Goal: Communication & Community: Answer question/provide support

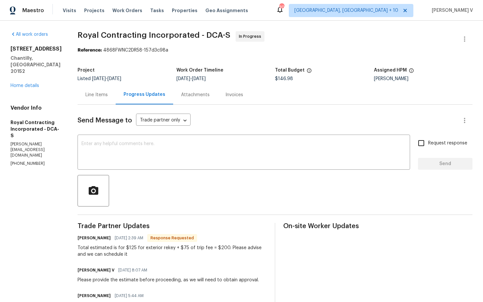
click at [104, 97] on div "Line Items" at bounding box center [96, 95] width 22 height 7
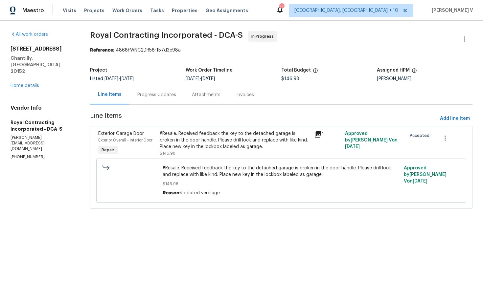
click at [189, 147] on div "#Resale. Received feedback the key to the detached garage is broken in the door…" at bounding box center [235, 140] width 150 height 20
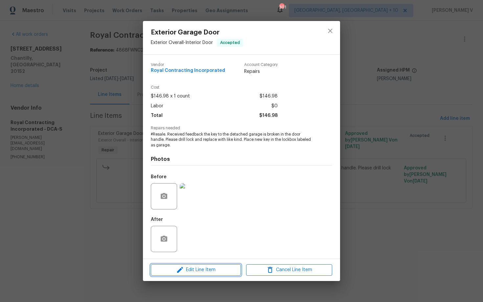
click at [194, 266] on span "Edit Line Item" at bounding box center [196, 270] width 86 height 8
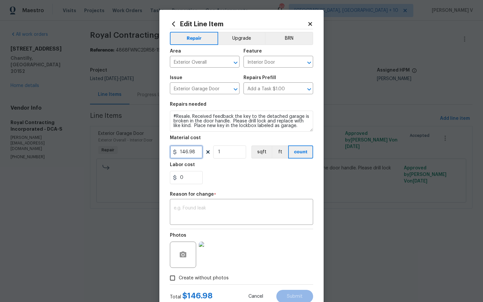
click at [194, 148] on input "146.98" at bounding box center [186, 152] width 33 height 13
type input "200"
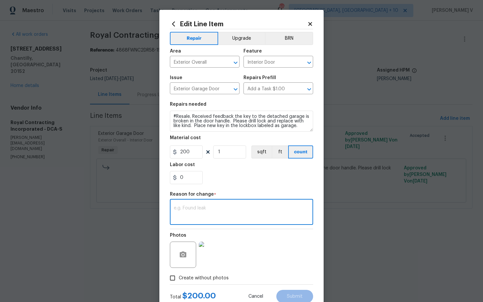
click at [193, 214] on textarea at bounding box center [241, 213] width 135 height 14
paste textarea "(DV) Updated per vendor’s final cost."
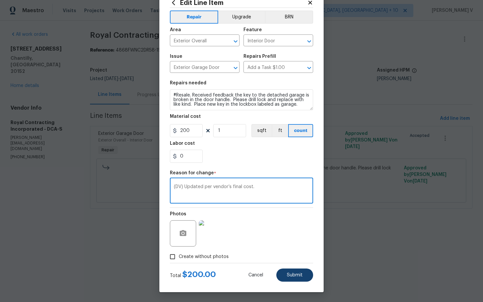
type textarea "(DV) Updated per vendor’s final cost."
click at [292, 279] on button "Submit" at bounding box center [294, 275] width 37 height 13
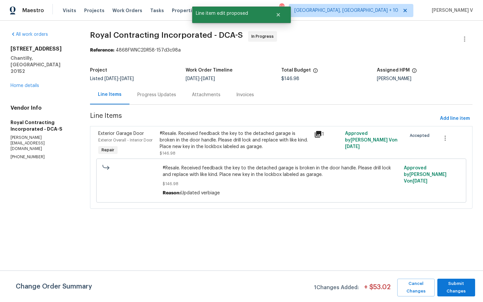
scroll to position [0, 0]
click at [447, 290] on span "Submit Changes" at bounding box center [456, 287] width 31 height 15
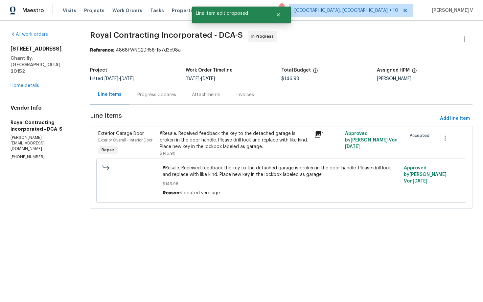
click at [176, 102] on div "Progress Updates" at bounding box center [157, 94] width 55 height 19
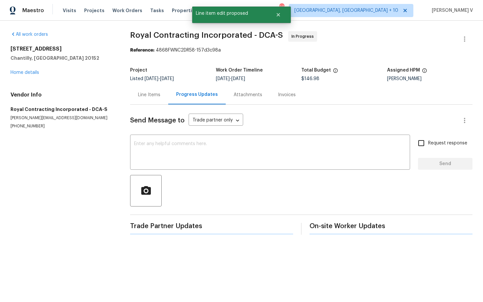
click at [176, 102] on div "Progress Updates" at bounding box center [197, 94] width 58 height 19
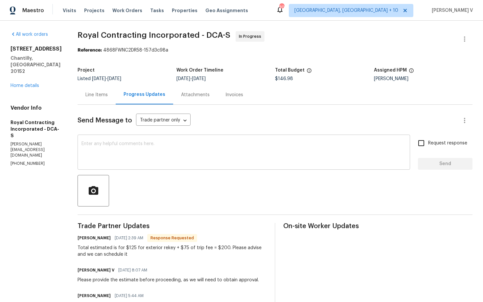
click at [161, 149] on textarea at bounding box center [244, 153] width 325 height 23
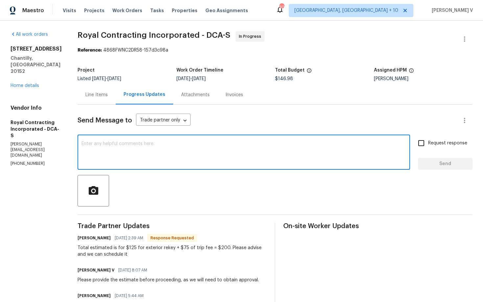
paste textarea "Hey, we have updated the cost to $."
type textarea "Hey, we have updated the cost to $200. Resale property, please schedule this as…"
click at [435, 145] on span "Request response" at bounding box center [447, 143] width 39 height 7
click at [428, 145] on input "Request response" at bounding box center [421, 143] width 14 height 14
checkbox input "true"
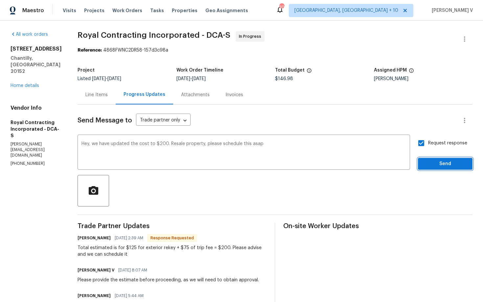
click at [444, 162] on span "Send" at bounding box center [445, 164] width 44 height 8
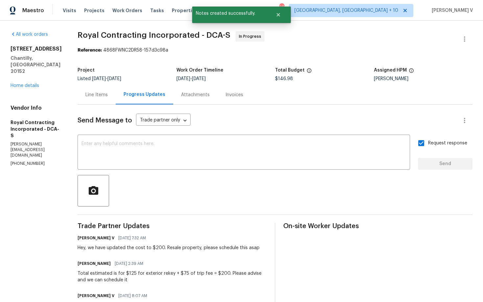
click at [115, 99] on div "Line Items" at bounding box center [97, 94] width 38 height 19
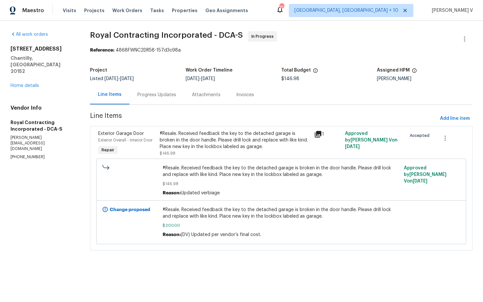
click at [223, 159] on div "#Resale. Received feedback the key to the detached garage is broken in the door…" at bounding box center [281, 181] width 370 height 44
click at [236, 145] on div "#Resale. Received feedback the key to the detached garage is broken in the door…" at bounding box center [235, 140] width 150 height 20
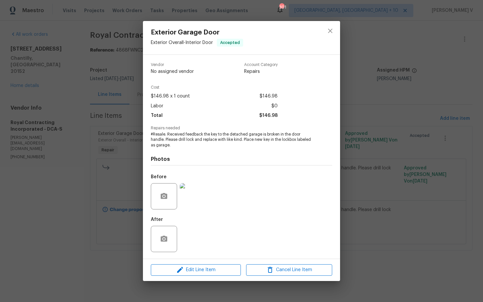
click at [38, 167] on div "Exterior Garage Door Exterior Overall - Interior Door Accepted Vendor No assign…" at bounding box center [241, 151] width 483 height 302
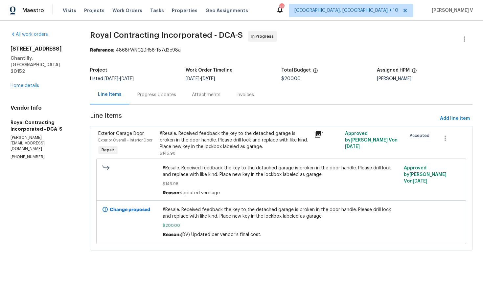
click at [163, 76] on div "Project" at bounding box center [138, 72] width 96 height 9
click at [163, 97] on div "Progress Updates" at bounding box center [156, 95] width 39 height 7
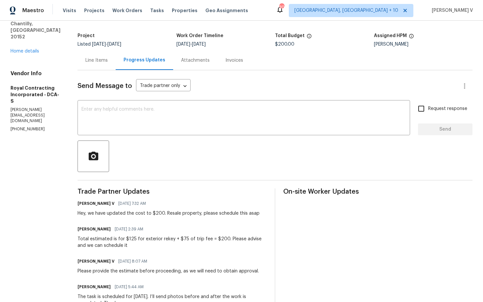
scroll to position [85, 0]
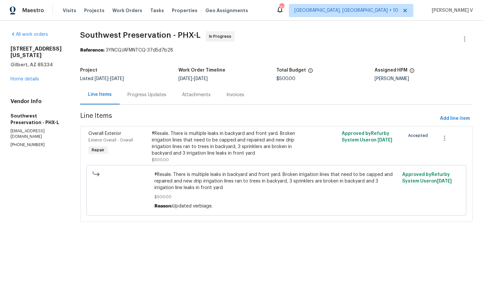
click at [166, 96] on div "Progress Updates" at bounding box center [147, 94] width 55 height 19
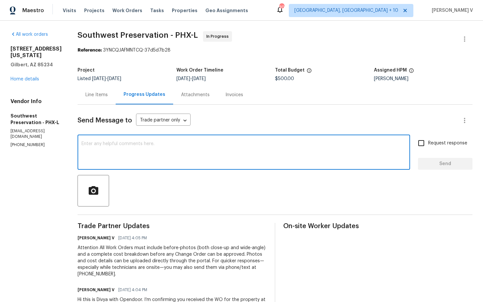
click at [115, 152] on textarea at bounding box center [244, 153] width 325 height 23
paste textarea "Hi team, Thank you for accepting the work order."
paste textarea "Can we get an earlier schedule for this?"
click at [177, 146] on textarea "Hi team, Thank you for accepting the work order. Can we get an earlier schedule…" at bounding box center [244, 153] width 325 height 23
type textarea "Hi team, Thank you for accepting the work order. Can we get an earlier schedule…"
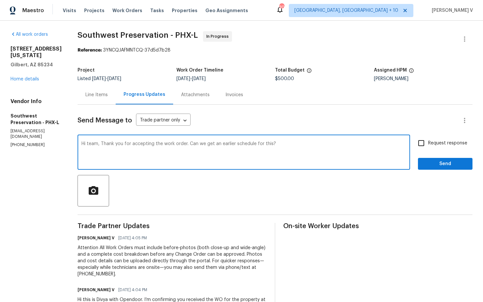
click at [419, 140] on input "Request response" at bounding box center [421, 143] width 14 height 14
checkbox input "true"
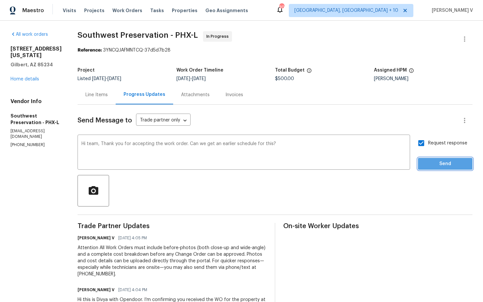
click at [440, 161] on span "Send" at bounding box center [445, 164] width 44 height 8
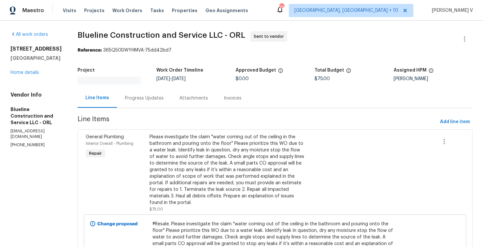
click at [157, 93] on div "Progress Updates" at bounding box center [144, 97] width 55 height 19
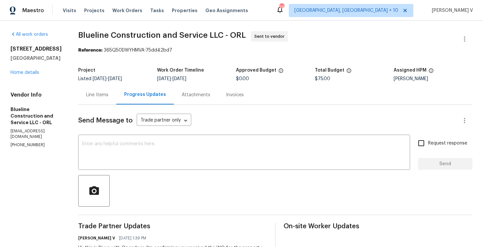
click at [16, 142] on p "(407) 702-8301" at bounding box center [37, 145] width 52 height 6
copy p "(407) 702-8301"
click at [36, 71] on link "Home details" at bounding box center [25, 72] width 29 height 5
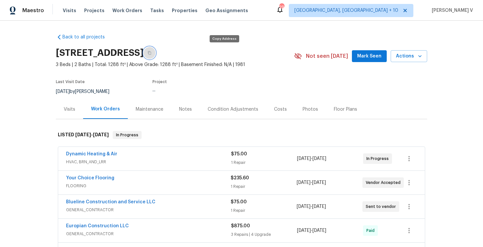
click at [151, 54] on icon "button" at bounding box center [149, 53] width 3 height 4
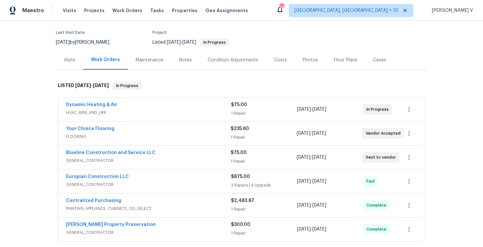
scroll to position [53, 0]
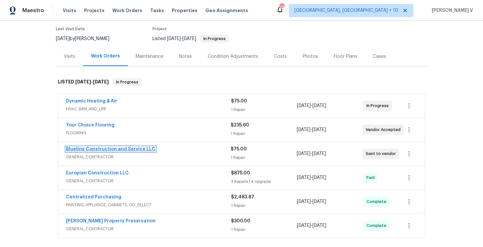
click at [108, 148] on link "Blueline Construction and Service LLC" at bounding box center [110, 149] width 89 height 5
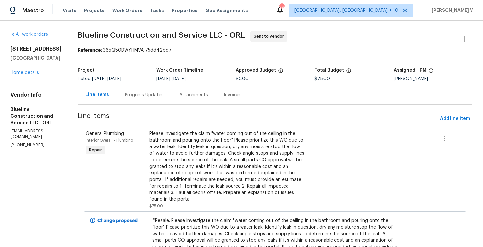
click at [153, 98] on div "Progress Updates" at bounding box center [144, 94] width 55 height 19
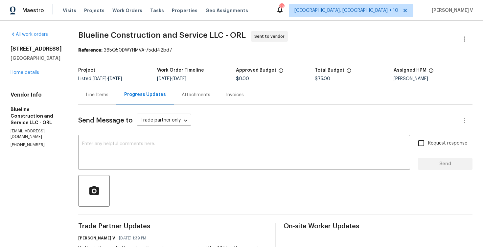
scroll to position [42, 0]
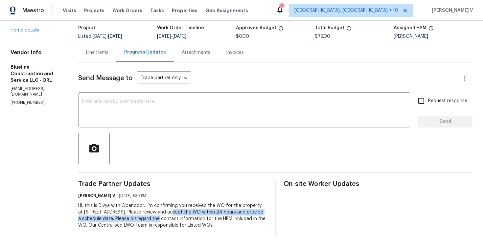
drag, startPoint x: 176, startPoint y: 212, endPoint x: 166, endPoint y: 220, distance: 12.6
click at [166, 221] on div "Hi, this is Divya with Opendoor. I’m confirming you received the WO for the pro…" at bounding box center [172, 215] width 189 height 26
click at [165, 217] on div "Hi, this is Divya with Opendoor. I’m confirming you received the WO for the pro…" at bounding box center [172, 215] width 189 height 26
drag, startPoint x: 174, startPoint y: 210, endPoint x: 166, endPoint y: 219, distance: 11.6
click at [166, 219] on div "Hi, this is Divya with Opendoor. I’m confirming you received the WO for the pro…" at bounding box center [172, 215] width 189 height 26
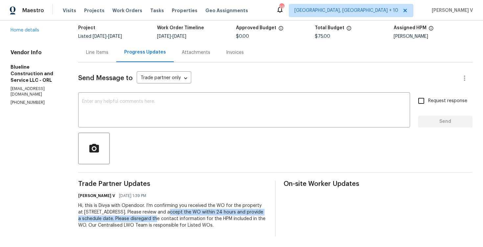
copy div "Please review and accept the WO within 24 hours and provide a schedule date."
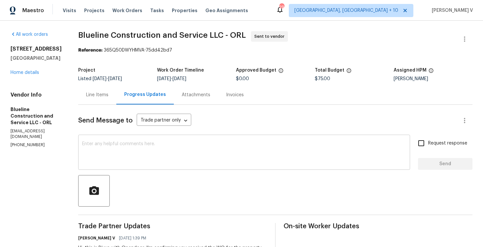
click at [144, 139] on div "x ​" at bounding box center [244, 153] width 332 height 34
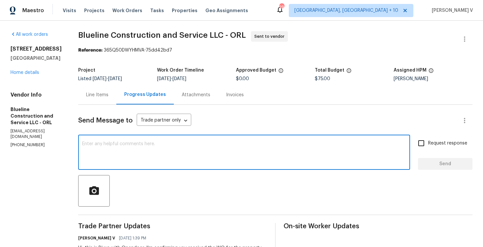
paste textarea "Hi Team, Could you please accept the work order and provide the progress status…"
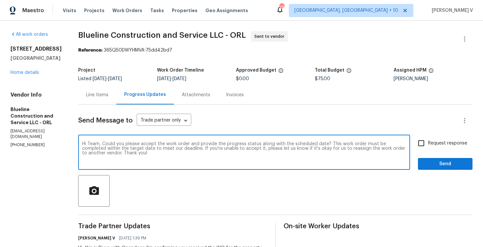
type textarea "Hi Team, Could you please accept the work order and provide the progress status…"
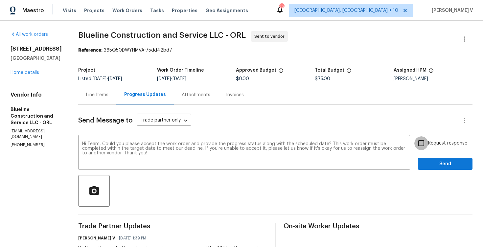
click at [428, 143] on input "Request response" at bounding box center [421, 143] width 14 height 14
checkbox input "true"
click at [438, 163] on span "Send" at bounding box center [445, 164] width 44 height 8
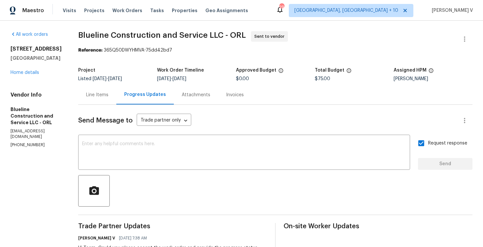
click at [115, 105] on div "Send Message to Trade partner only Trade partner only ​ x ​ Request response Se…" at bounding box center [275, 215] width 394 height 220
click at [110, 99] on div "Line Items" at bounding box center [97, 94] width 38 height 19
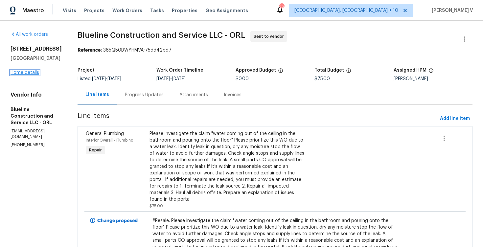
click at [34, 71] on link "Home details" at bounding box center [25, 72] width 29 height 5
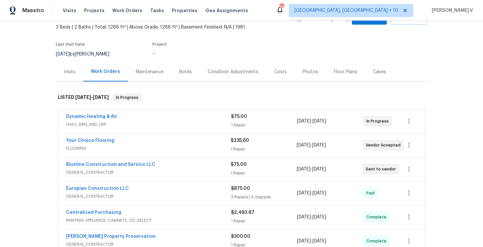
scroll to position [51, 0]
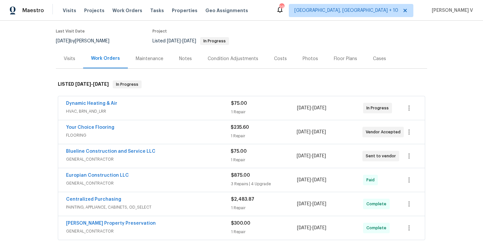
click at [179, 148] on div "Blueline Construction and Service LLC GENERAL_CONTRACTOR $75.00 1 Repair 9/3/20…" at bounding box center [241, 156] width 367 height 24
click at [178, 154] on div "Blueline Construction and Service LLC" at bounding box center [148, 152] width 165 height 8
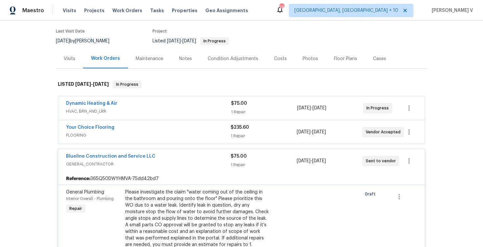
click at [164, 204] on div "Please investigate the claim "water coming out of the ceiling in the bathroom a…" at bounding box center [197, 228] width 144 height 79
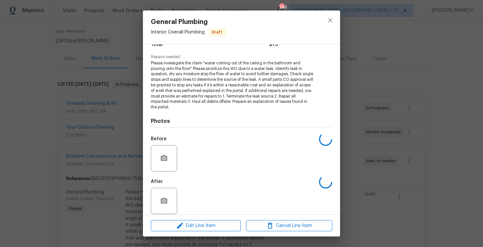
scroll to position [67, 0]
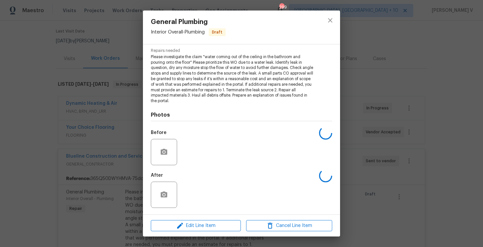
click at [172, 150] on div at bounding box center [164, 152] width 26 height 26
click at [165, 151] on icon "button" at bounding box center [164, 152] width 7 height 6
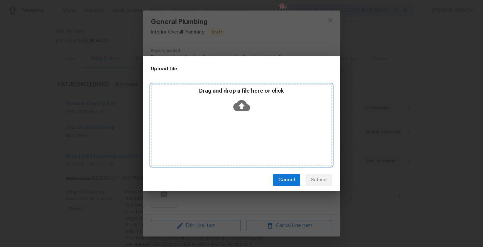
click at [235, 105] on icon at bounding box center [241, 105] width 17 height 11
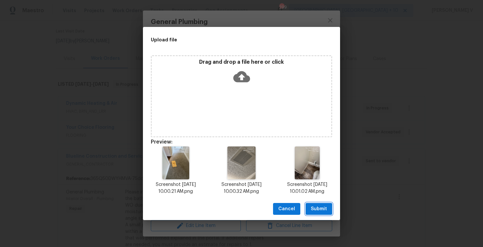
click at [317, 205] on span "Submit" at bounding box center [319, 209] width 16 height 8
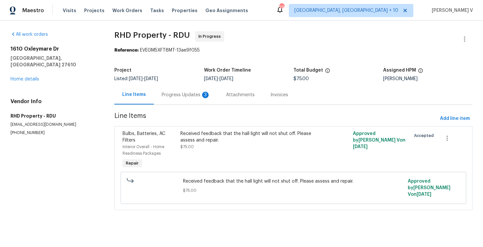
click at [190, 90] on div "Progress Updates 3" at bounding box center [186, 94] width 64 height 19
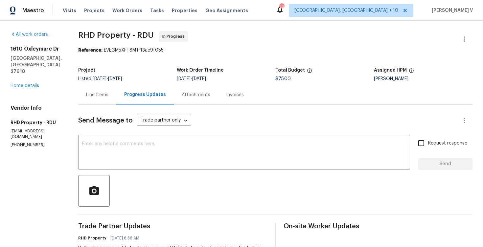
click at [116, 91] on div "Line Items" at bounding box center [97, 94] width 38 height 19
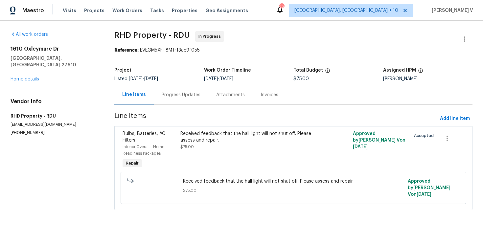
click at [235, 158] on div "Received feedback that the hall light will not shut off. Please assess and repa…" at bounding box center [250, 150] width 144 height 43
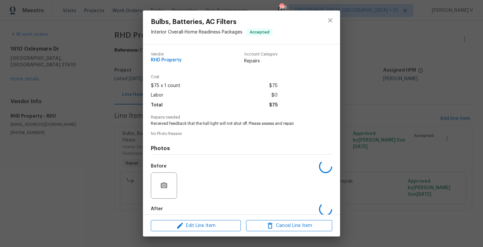
scroll to position [34, 0]
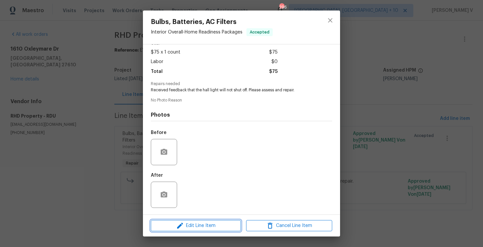
click at [184, 228] on icon "button" at bounding box center [180, 226] width 8 height 8
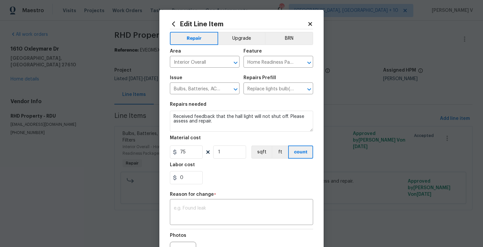
click at [184, 143] on div "Material cost" at bounding box center [241, 140] width 143 height 9
click at [185, 148] on input "75" at bounding box center [186, 152] width 33 height 13
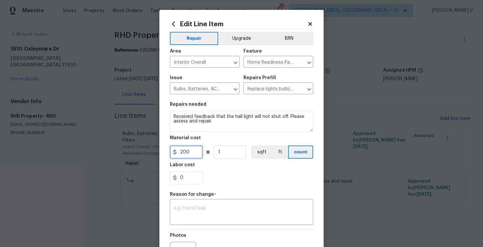
type input "200"
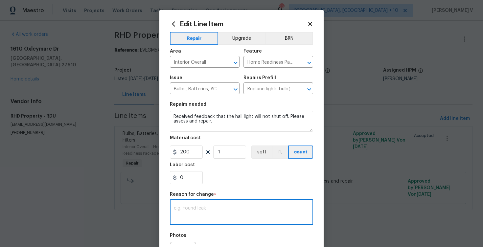
click at [204, 217] on textarea at bounding box center [241, 213] width 135 height 14
paste textarea "(DV) Updated per vendor’s final cost."
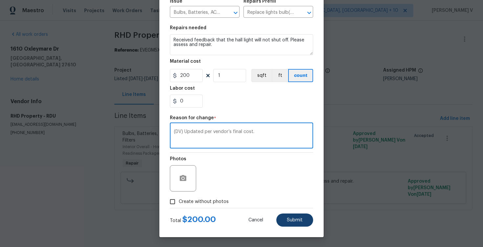
type textarea "(DV) Updated per vendor’s final cost."
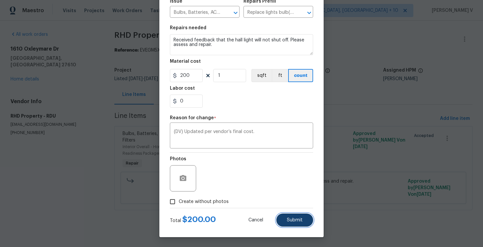
click at [286, 220] on button "Submit" at bounding box center [294, 220] width 37 height 13
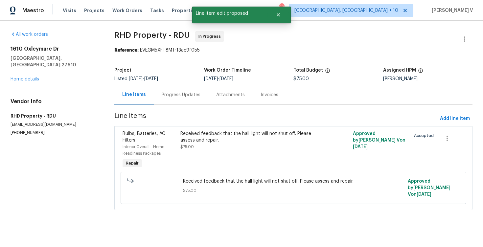
scroll to position [0, 0]
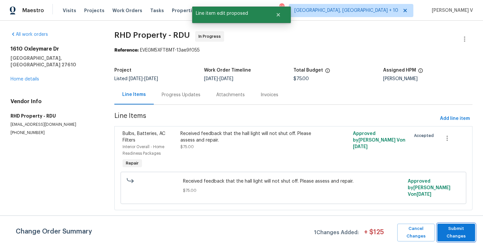
click at [455, 233] on span "Submit Changes" at bounding box center [456, 232] width 31 height 15
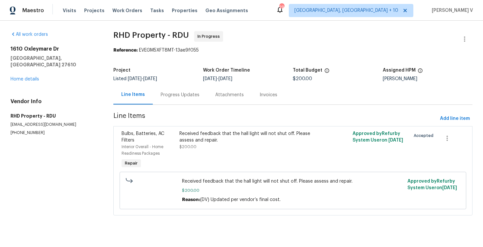
click at [167, 102] on div "Progress Updates" at bounding box center [180, 94] width 55 height 19
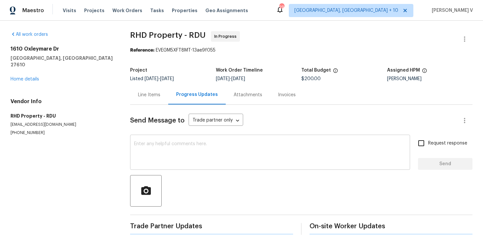
click at [171, 161] on textarea at bounding box center [270, 153] width 272 height 23
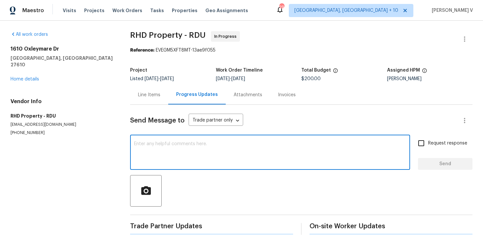
type textarea "G"
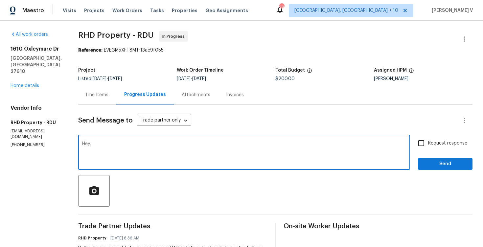
paste textarea "we have updated the cost to $. Please let us know the completion date. Thanks."
click at [166, 144] on textarea "Hey, we have updated the cost to $. Please let us know the completion date. Tha…" at bounding box center [244, 153] width 324 height 23
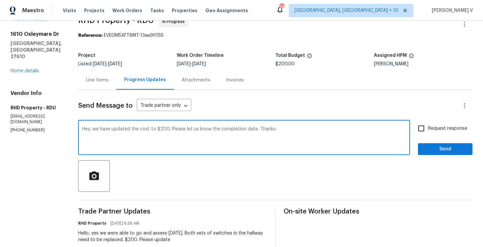
scroll to position [41, 0]
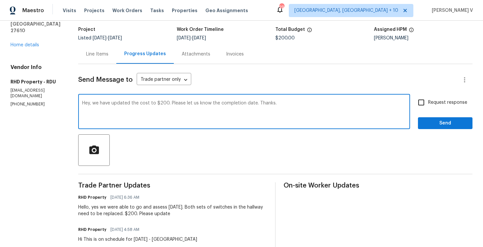
click at [319, 118] on textarea "Hey, we have updated the cost to $200. Please let us know the completion date. …" at bounding box center [244, 112] width 324 height 23
type textarea "Hey, we have updated the cost to $200. Please let us know the completion date. …"
click at [433, 103] on span "Request response" at bounding box center [447, 102] width 39 height 7
click at [428, 103] on input "Request response" at bounding box center [421, 103] width 14 height 14
checkbox input "true"
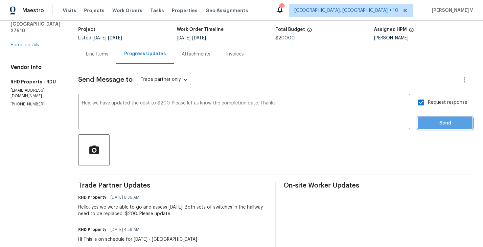
click at [439, 118] on button "Send" at bounding box center [445, 123] width 55 height 12
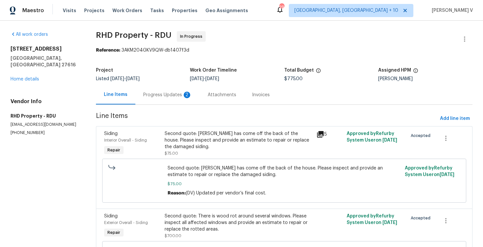
click at [181, 96] on div "Progress Updates 2" at bounding box center [167, 95] width 49 height 7
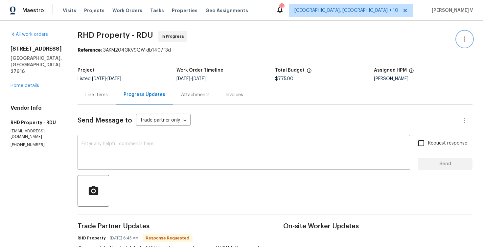
click at [461, 37] on icon "button" at bounding box center [465, 39] width 8 height 8
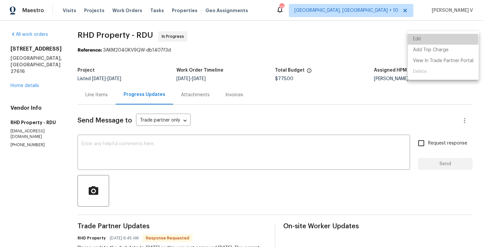
click at [441, 39] on li "Edit" at bounding box center [443, 39] width 71 height 11
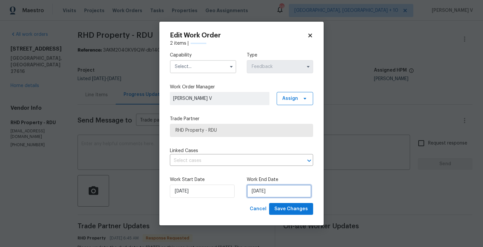
click at [268, 190] on input "[DATE]" at bounding box center [279, 191] width 65 height 13
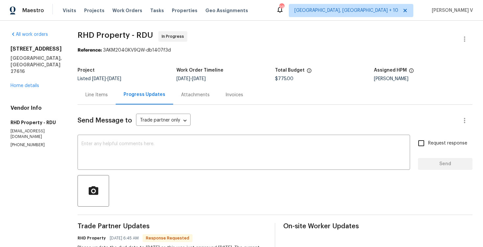
click at [154, 173] on body "Maestro Visits Projects Work Orders Tasks Properties Geo Assignments [STREET_AD…" at bounding box center [241, 123] width 483 height 247
click at [462, 36] on icon "button" at bounding box center [465, 39] width 8 height 8
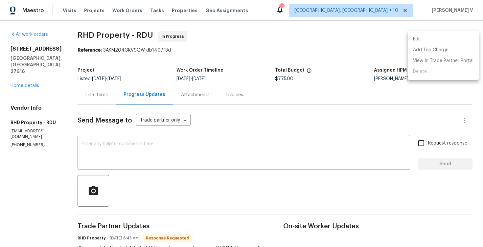
click at [445, 36] on li "Edit" at bounding box center [443, 39] width 71 height 11
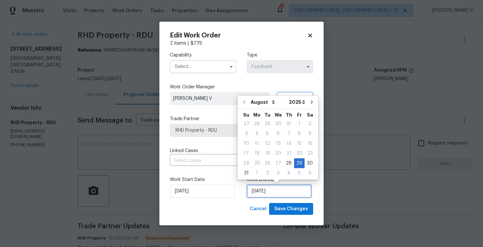
click at [274, 192] on input "[DATE]" at bounding box center [279, 191] width 65 height 13
click at [284, 171] on div "4" at bounding box center [289, 173] width 11 height 9
type input "[DATE]"
select select "8"
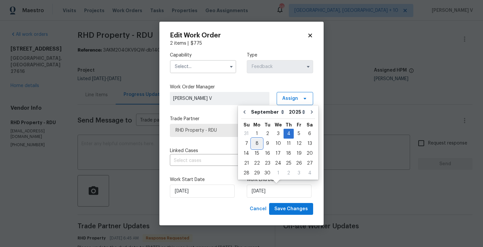
click at [255, 144] on div "8" at bounding box center [257, 143] width 11 height 9
type input "[DATE]"
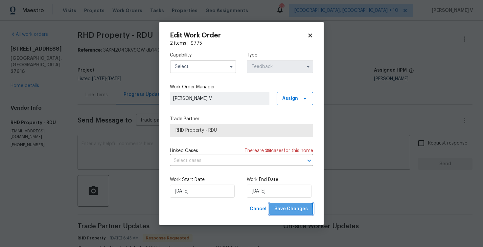
click at [284, 211] on span "Save Changes" at bounding box center [291, 209] width 34 height 8
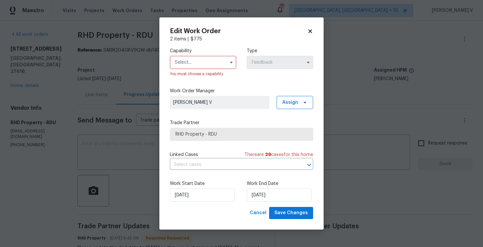
click at [185, 58] on input "text" at bounding box center [203, 62] width 66 height 13
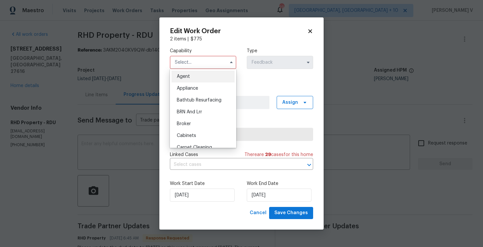
click at [184, 72] on div "Agent" at bounding box center [203, 77] width 63 height 12
type input "Agent"
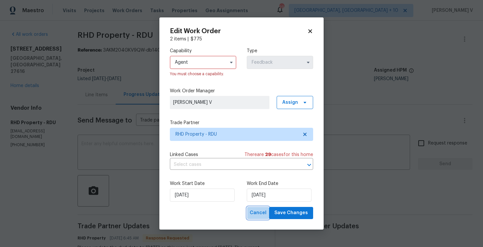
click at [269, 208] on button "Cancel" at bounding box center [258, 213] width 22 height 12
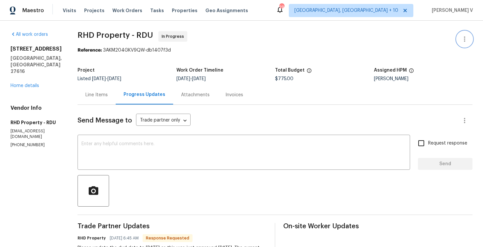
click at [466, 38] on icon "button" at bounding box center [465, 39] width 8 height 8
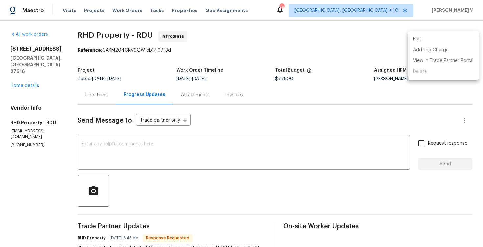
click at [454, 38] on li "Edit" at bounding box center [443, 39] width 71 height 11
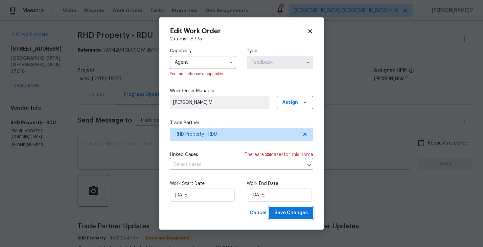
click at [286, 213] on span "Save Changes" at bounding box center [291, 213] width 34 height 8
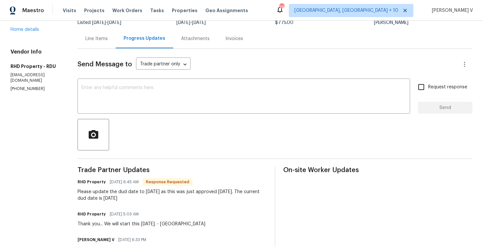
scroll to position [43, 0]
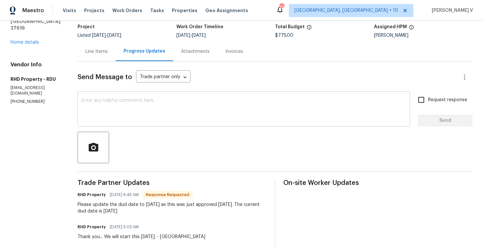
click at [153, 113] on textarea at bounding box center [244, 109] width 325 height 23
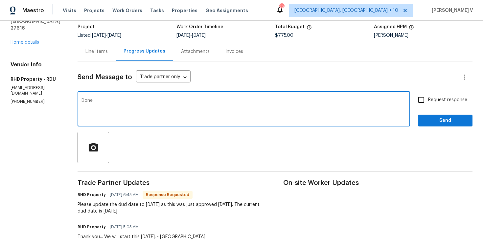
type textarea "Done"
click at [458, 123] on span "Send" at bounding box center [445, 121] width 44 height 8
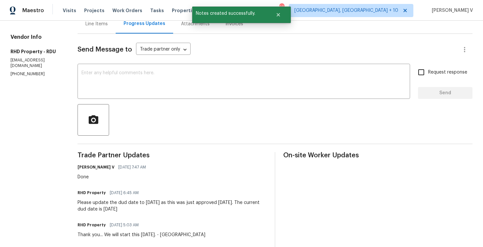
scroll to position [0, 0]
